Goal: Task Accomplishment & Management: Use online tool/utility

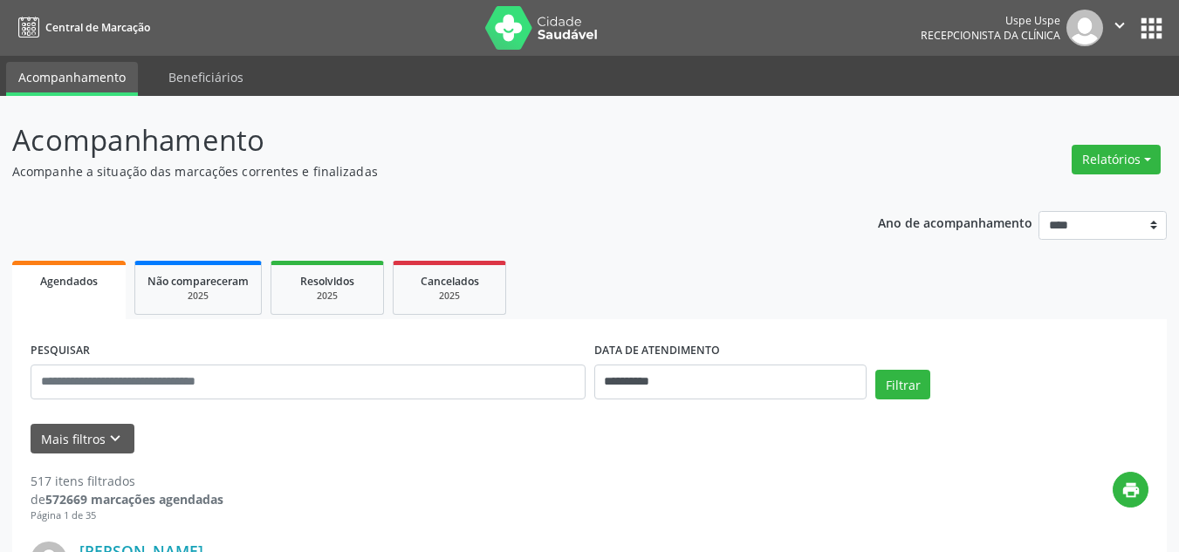
click at [1118, 163] on button "Relatórios" at bounding box center [1115, 160] width 89 height 30
click at [1020, 196] on link "Agendamentos" at bounding box center [1066, 197] width 188 height 24
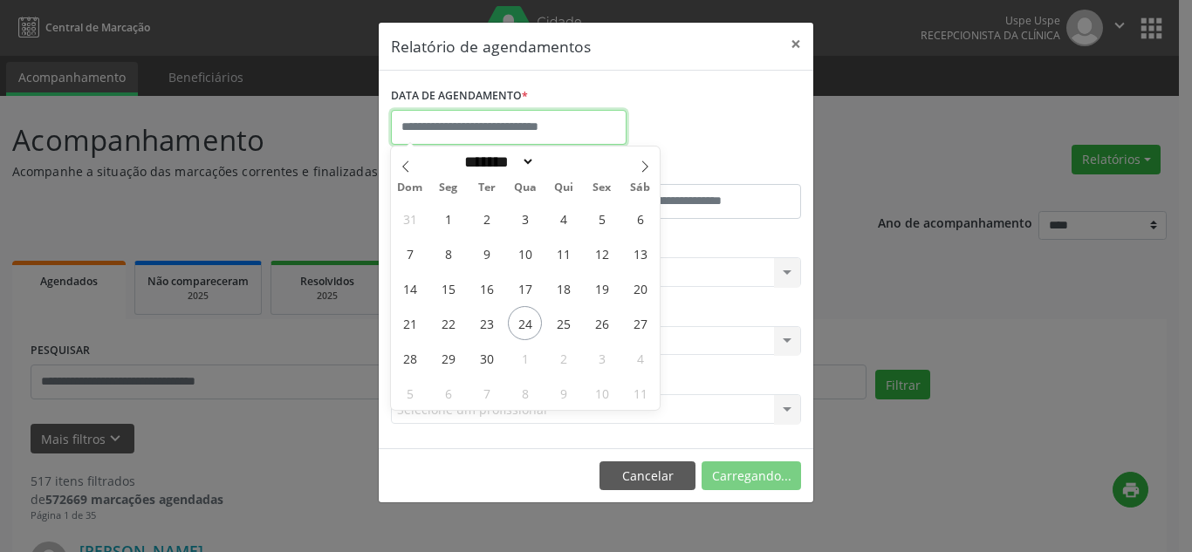
click at [459, 117] on input "text" at bounding box center [509, 127] width 236 height 35
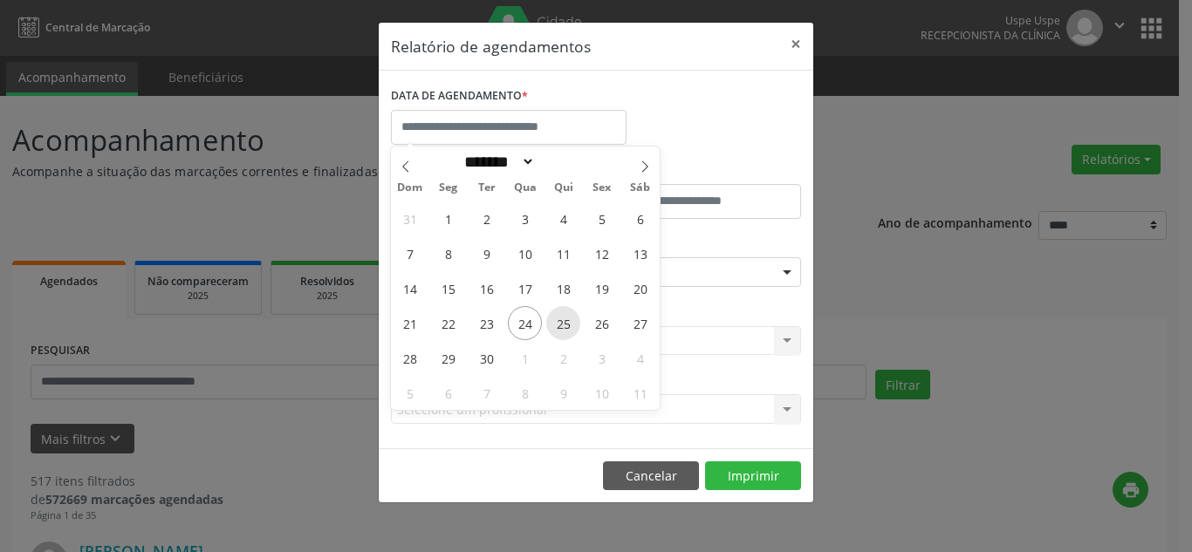
click at [555, 325] on span "25" at bounding box center [563, 323] width 34 height 34
type input "**********"
click at [555, 325] on span "25" at bounding box center [563, 323] width 34 height 34
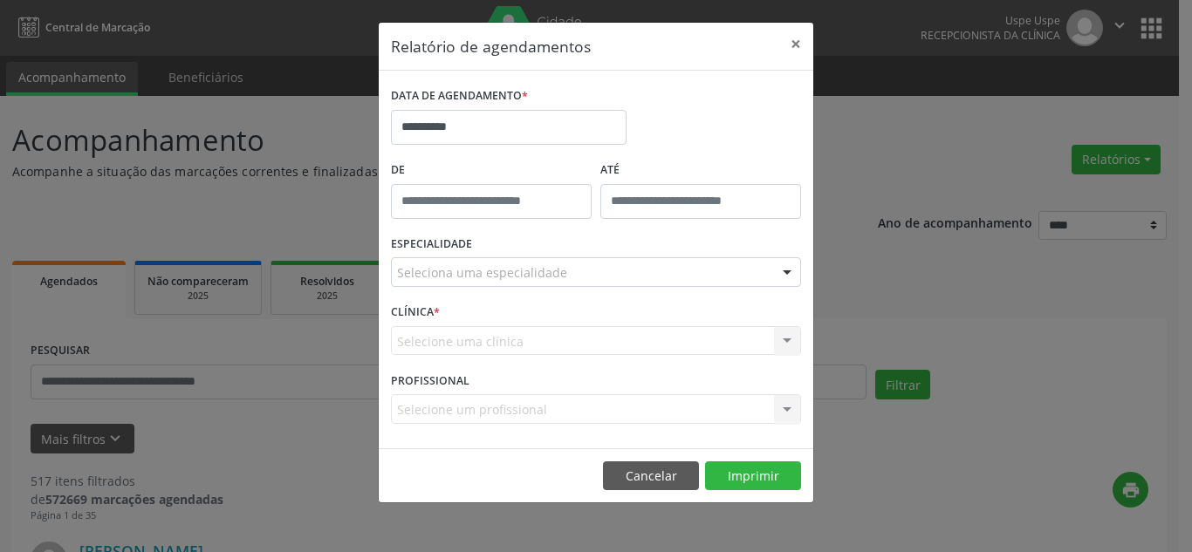
click at [585, 271] on div "Seleciona uma especialidade" at bounding box center [596, 272] width 410 height 30
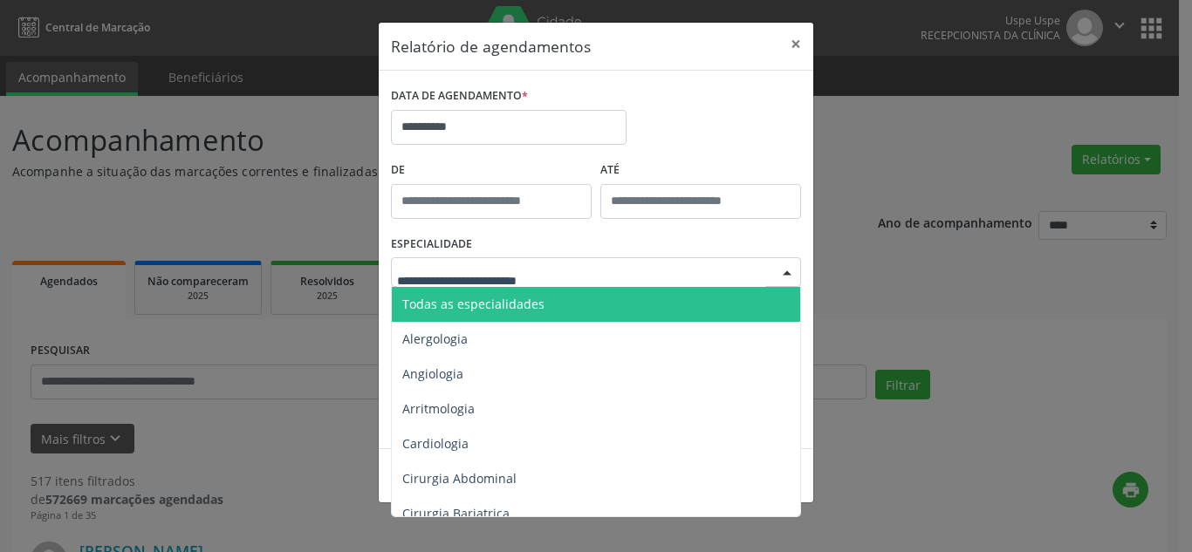
click at [533, 297] on span "Todas as especialidades" at bounding box center [473, 304] width 142 height 17
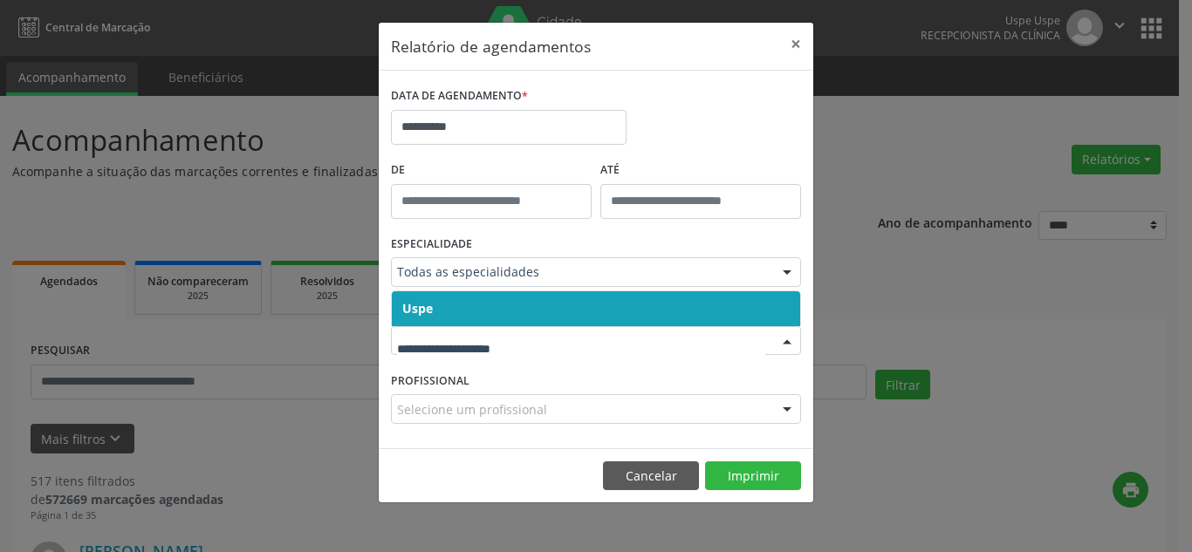
click at [647, 307] on span "Uspe" at bounding box center [596, 308] width 408 height 35
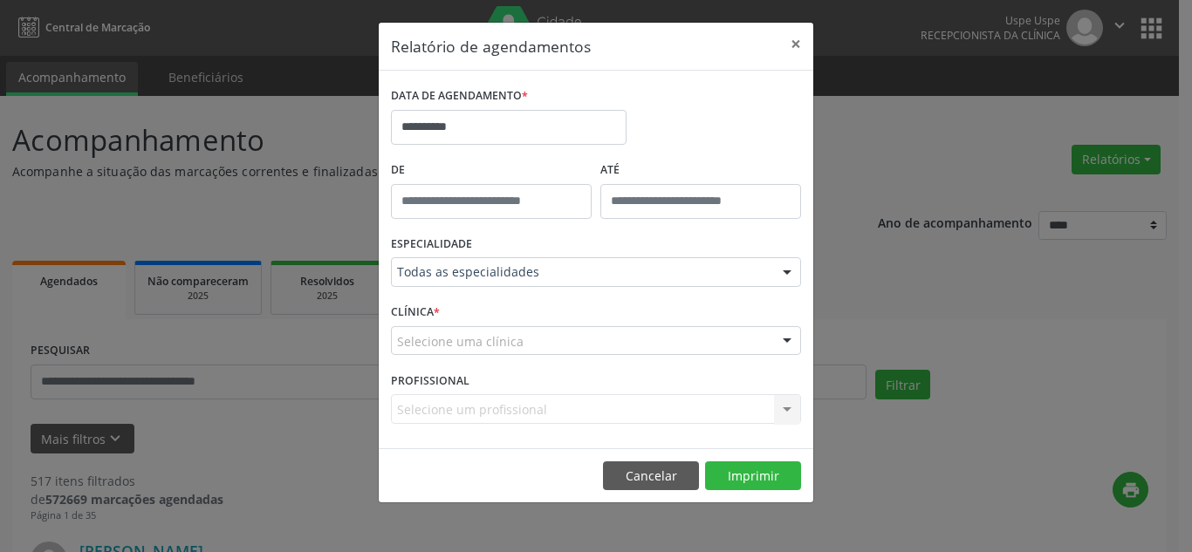
click at [627, 325] on div "CLÍNICA * Selecione uma clínica Uspe Nenhum resultado encontrado para: " " Não …" at bounding box center [596, 333] width 419 height 68
click at [558, 347] on div "Selecione uma clínica" at bounding box center [596, 341] width 410 height 30
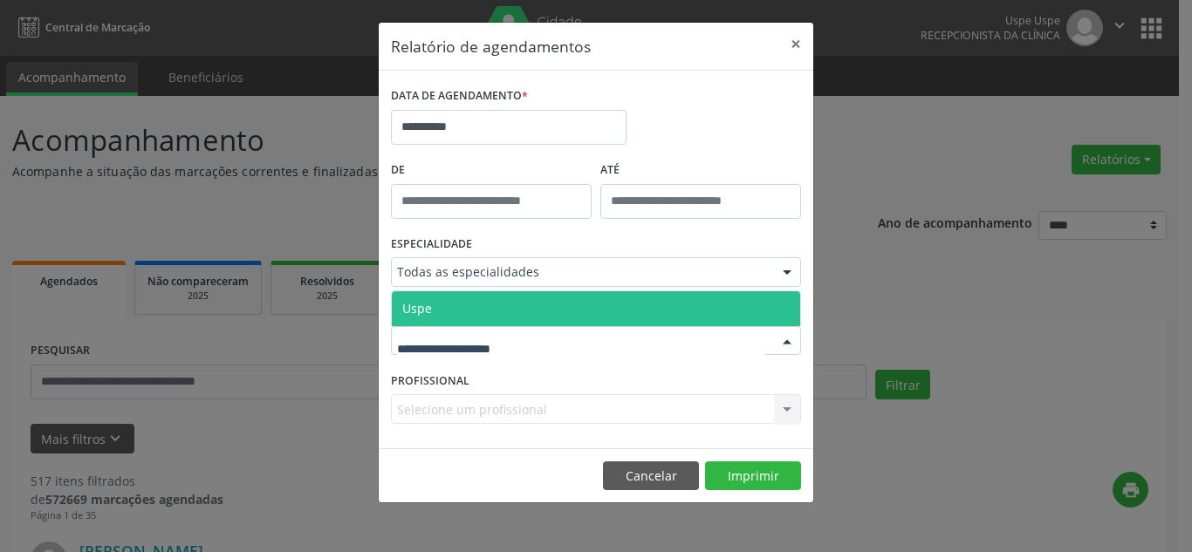
click at [518, 316] on span "Uspe" at bounding box center [596, 308] width 408 height 35
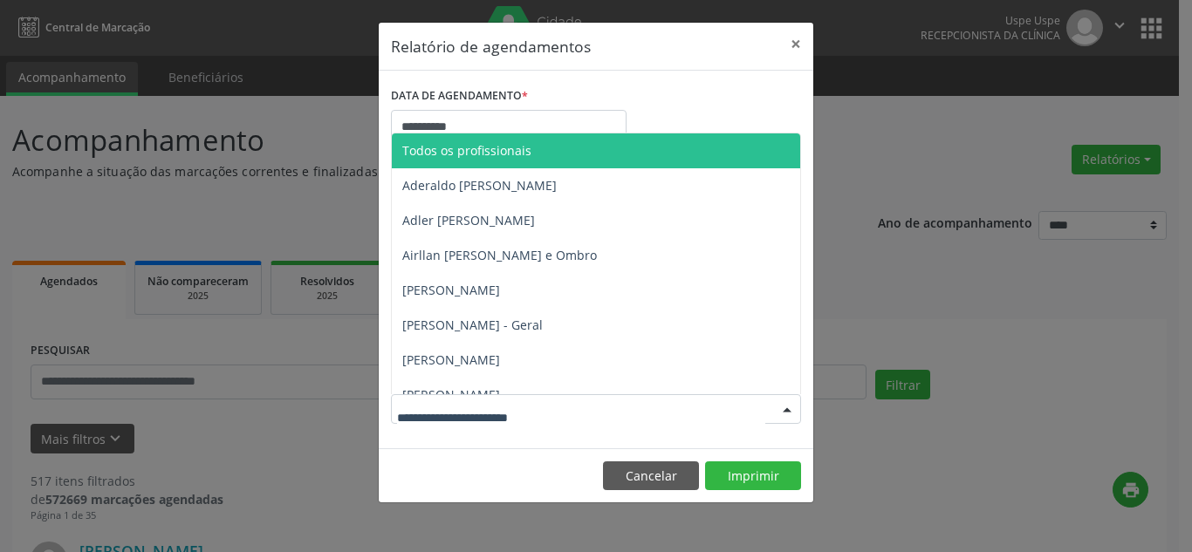
click at [791, 415] on div at bounding box center [787, 410] width 26 height 30
click at [525, 147] on span "Todos os profissionais" at bounding box center [466, 150] width 129 height 17
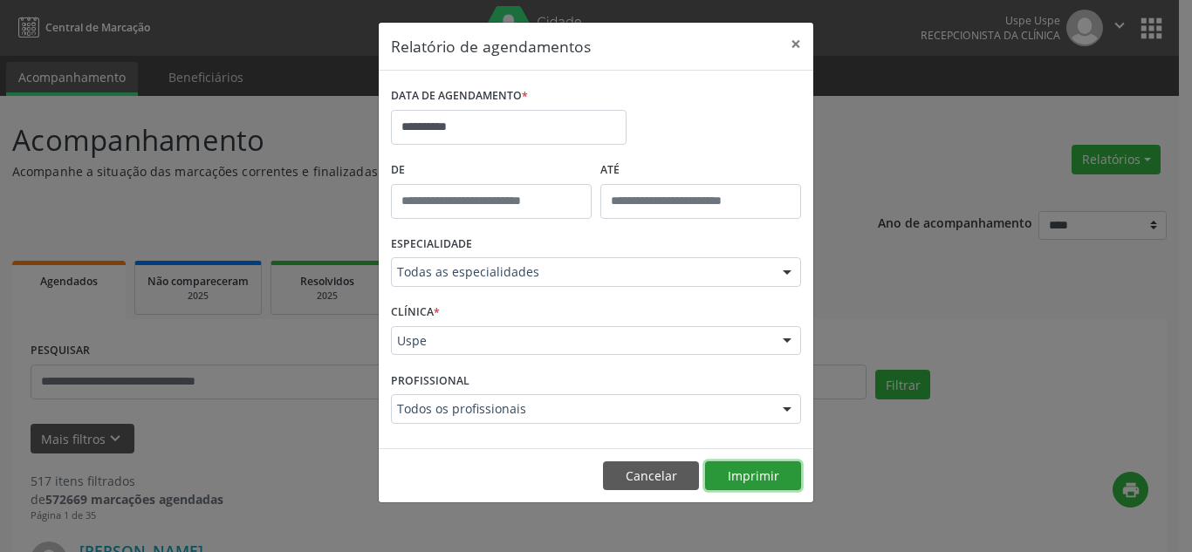
click at [749, 478] on button "Imprimir" at bounding box center [753, 477] width 96 height 30
